Goal: Task Accomplishment & Management: Manage account settings

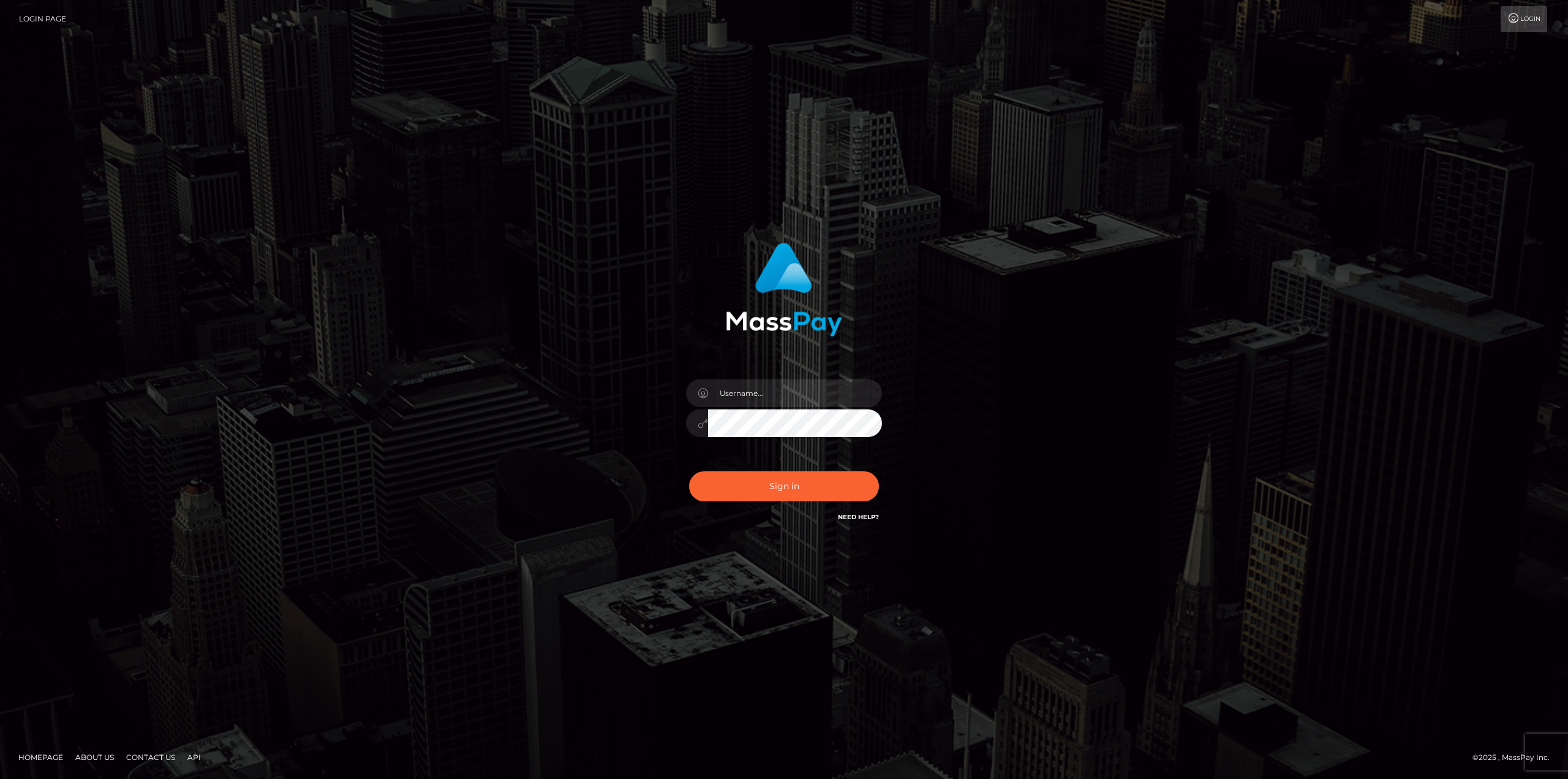
click at [787, 376] on div at bounding box center [784, 417] width 215 height 94
click at [787, 382] on input "text" at bounding box center [795, 393] width 174 height 28
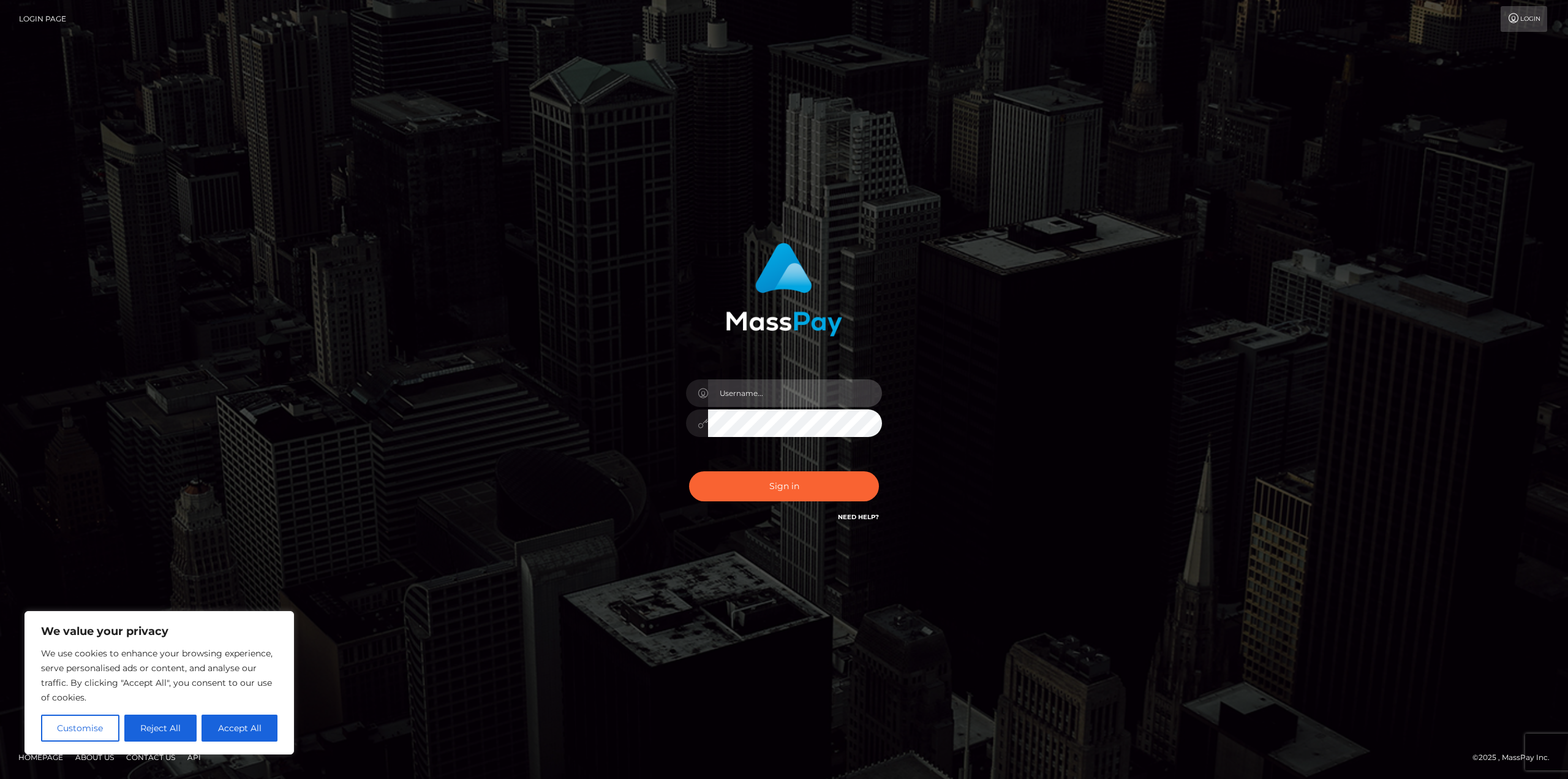
paste input "dyhv434@gmail.com"
type input "dyhv434@gmail.com"
click at [736, 488] on button "Sign in" at bounding box center [784, 486] width 190 height 30
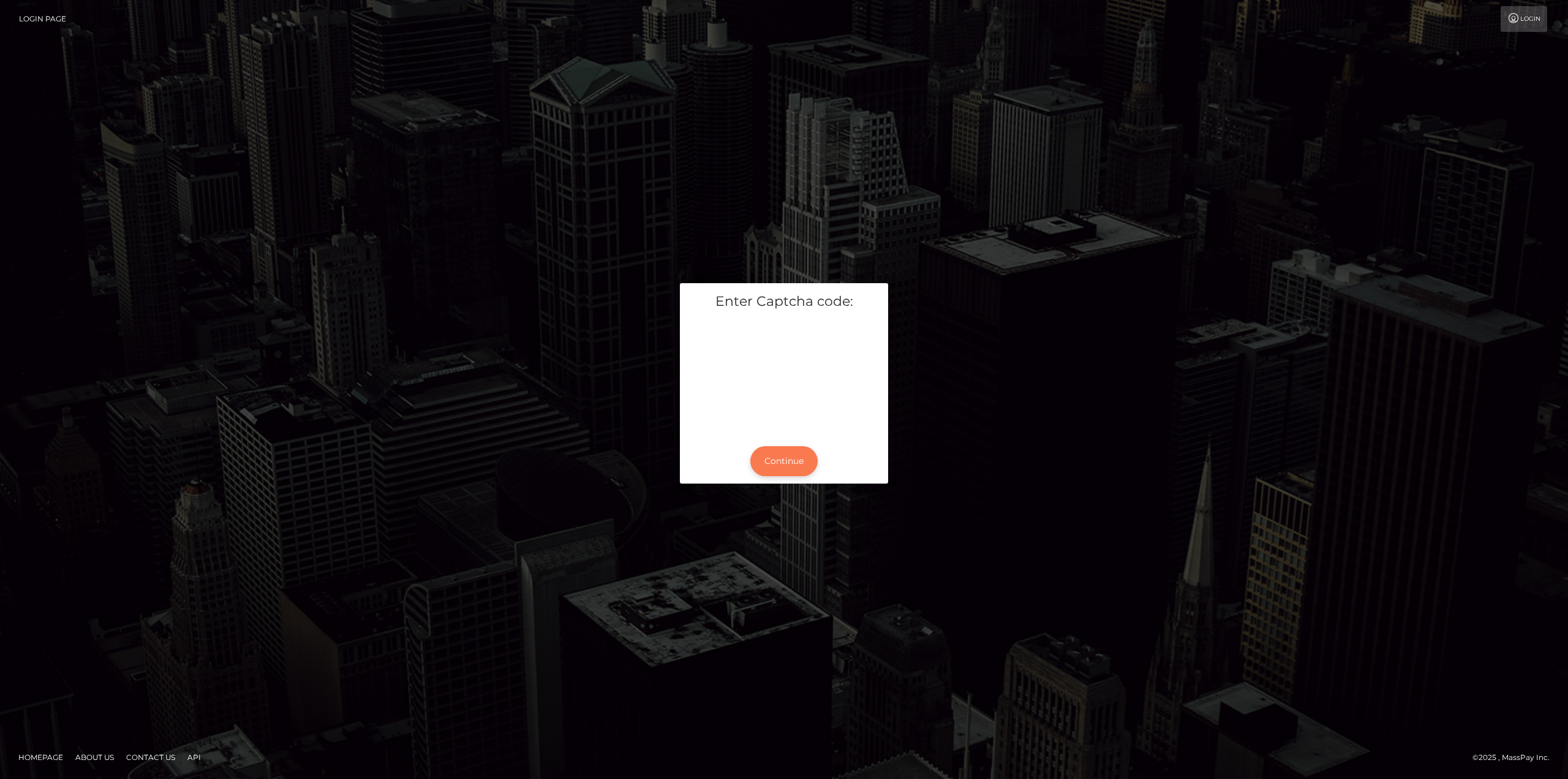
click at [785, 467] on button "Continue" at bounding box center [784, 461] width 67 height 30
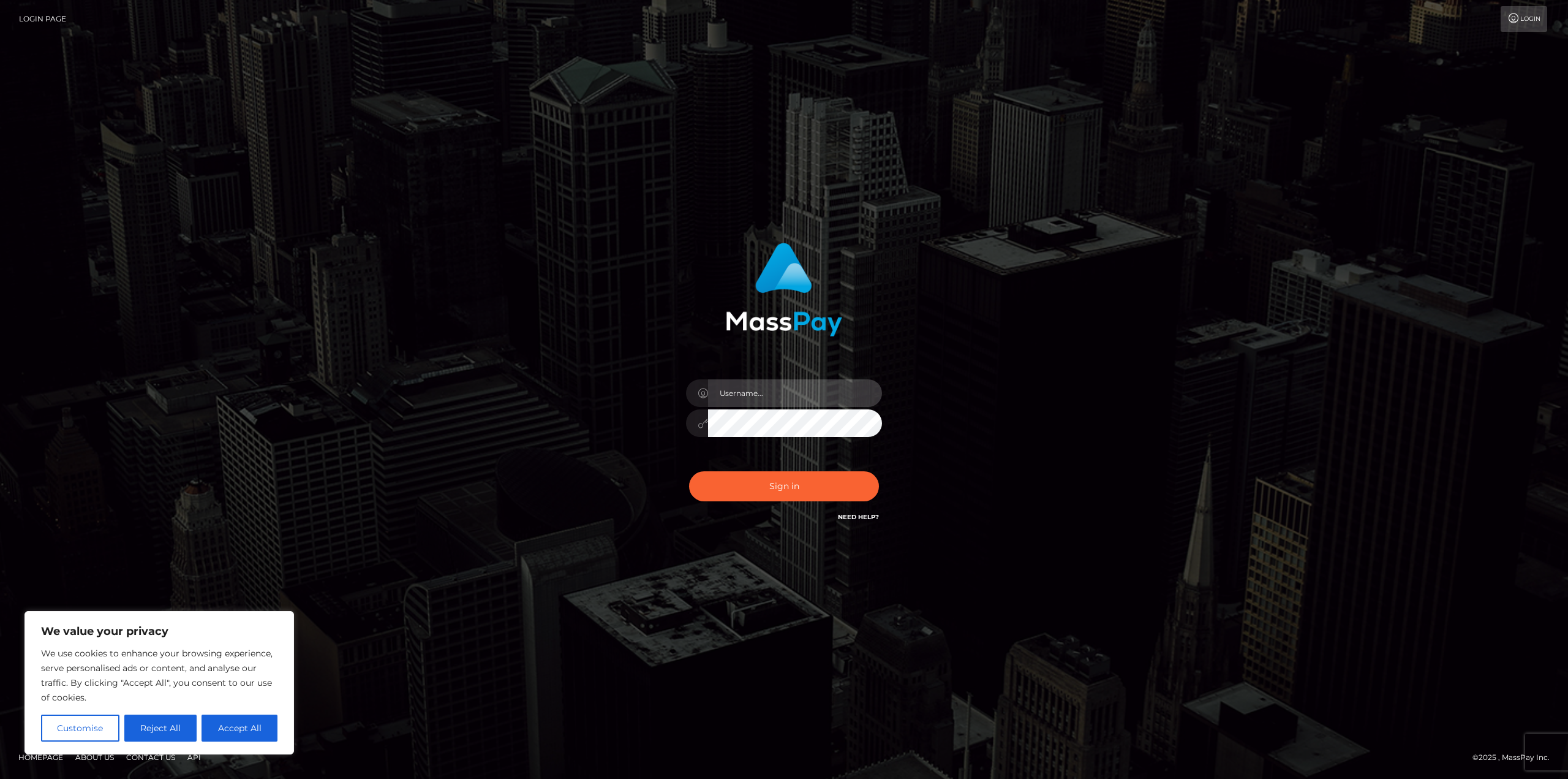
click at [797, 385] on input "text" at bounding box center [795, 393] width 174 height 28
paste input "[EMAIL_ADDRESS][DOMAIN_NAME]"
type input "dyhv434@gmail.com"
click at [740, 490] on button "Sign in" at bounding box center [784, 486] width 190 height 30
